Goal: Task Accomplishment & Management: Use online tool/utility

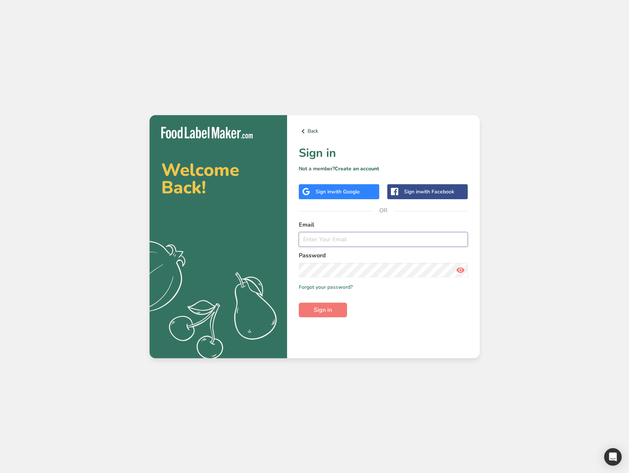
click at [382, 237] on input "email" at bounding box center [383, 239] width 169 height 15
type input "ahmad@foodlabelmaker.com"
click at [341, 306] on button "Sign in" at bounding box center [323, 310] width 48 height 15
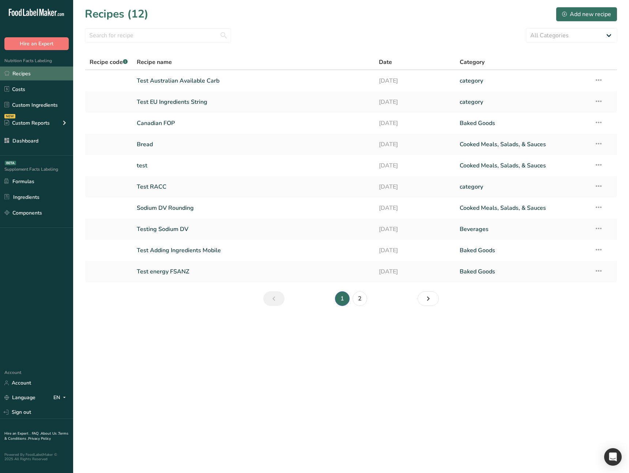
click at [45, 71] on link "Recipes" at bounding box center [36, 74] width 73 height 14
click at [43, 82] on link "Costs" at bounding box center [36, 89] width 73 height 14
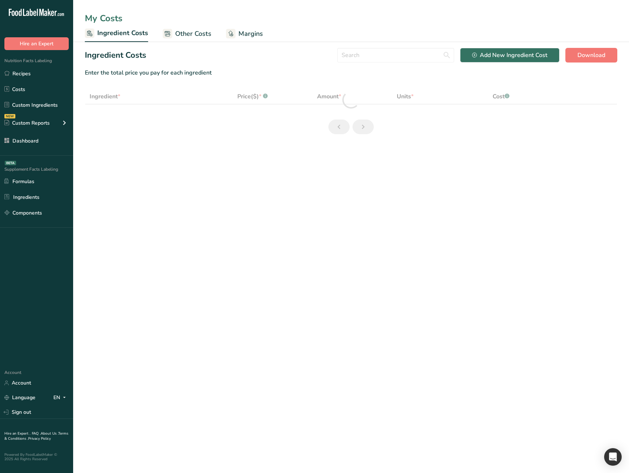
select select "1"
select select "17"
select select "1"
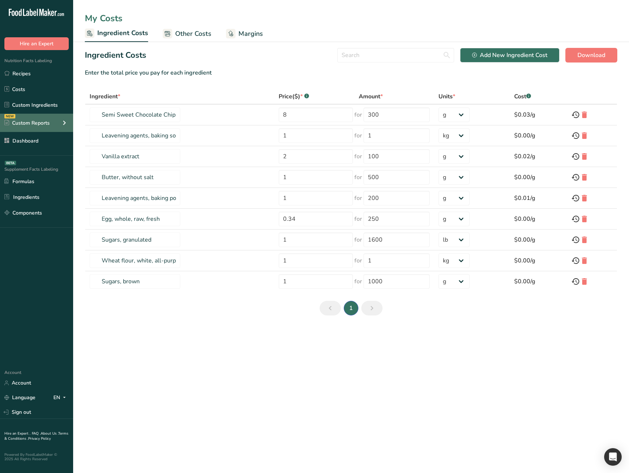
click at [48, 120] on div "Custom Reports" at bounding box center [26, 123] width 45 height 8
click at [52, 117] on div "Custom Reports" at bounding box center [36, 123] width 73 height 18
click at [44, 183] on link "Formulas" at bounding box center [36, 182] width 73 height 14
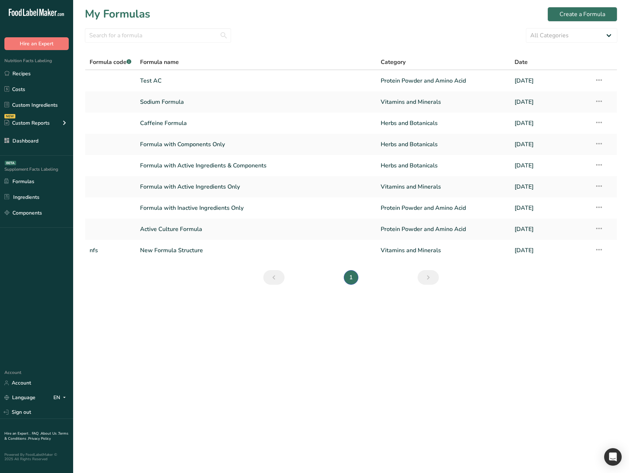
click at [228, 329] on main "My Formulas Create a Formula All Categories Vitamins and Minerals Herbs and Bot…" at bounding box center [314, 236] width 629 height 473
